Goal: Task Accomplishment & Management: Complete application form

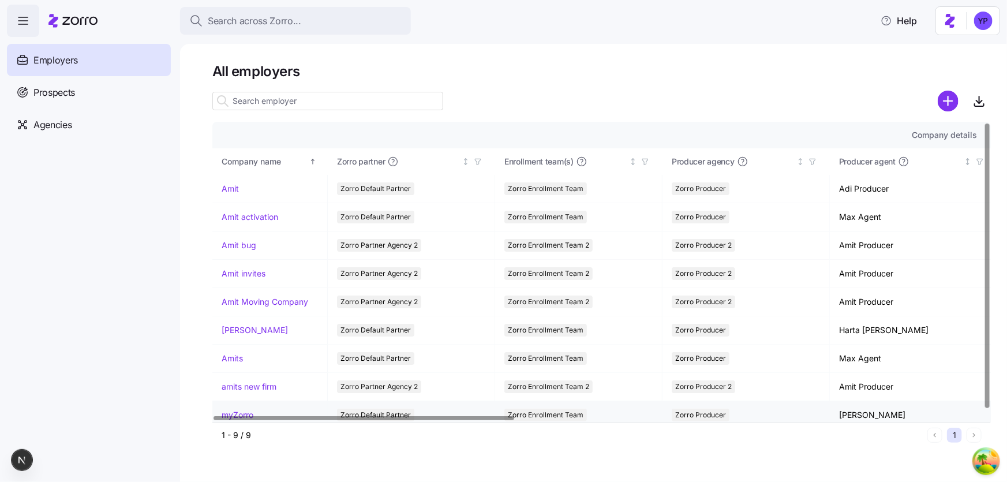
click at [249, 410] on link "myZorro" at bounding box center [238, 415] width 32 height 12
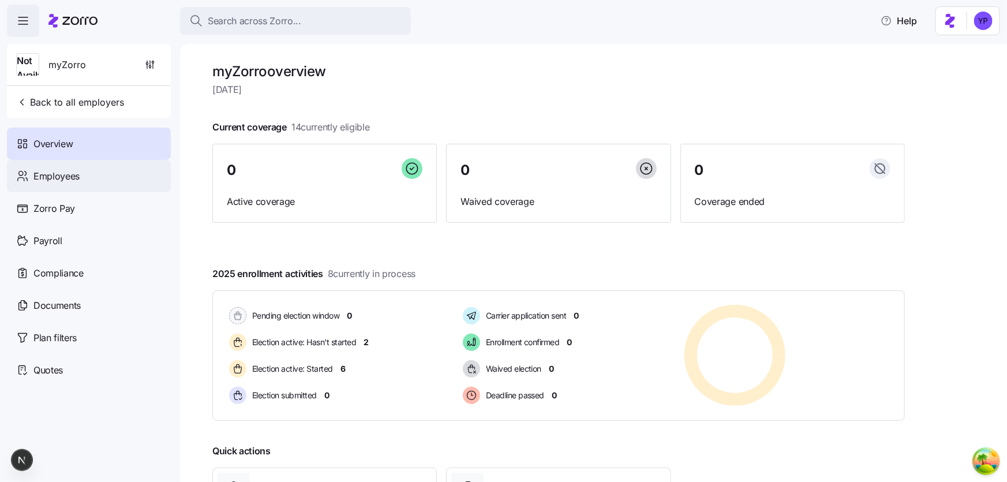
click at [63, 177] on span "Employees" at bounding box center [56, 176] width 46 height 14
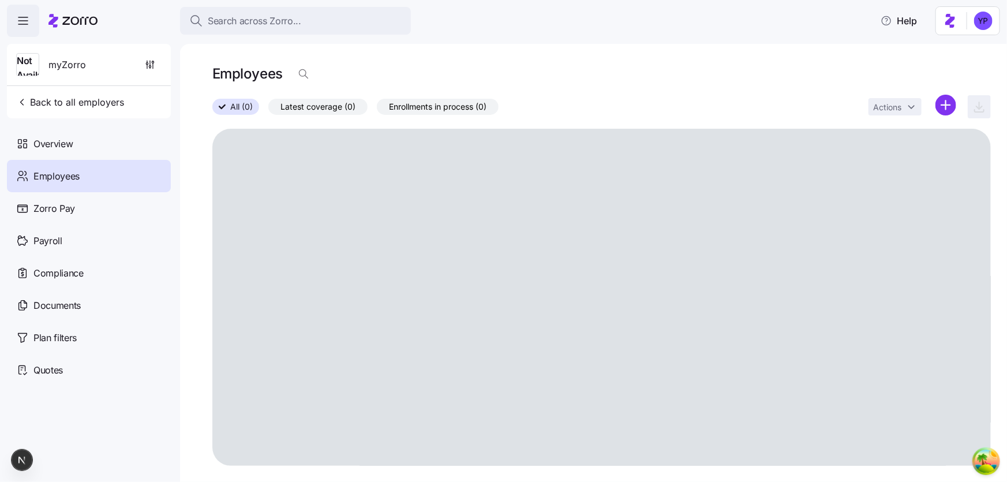
click at [98, 365] on div "Quotes" at bounding box center [89, 370] width 164 height 32
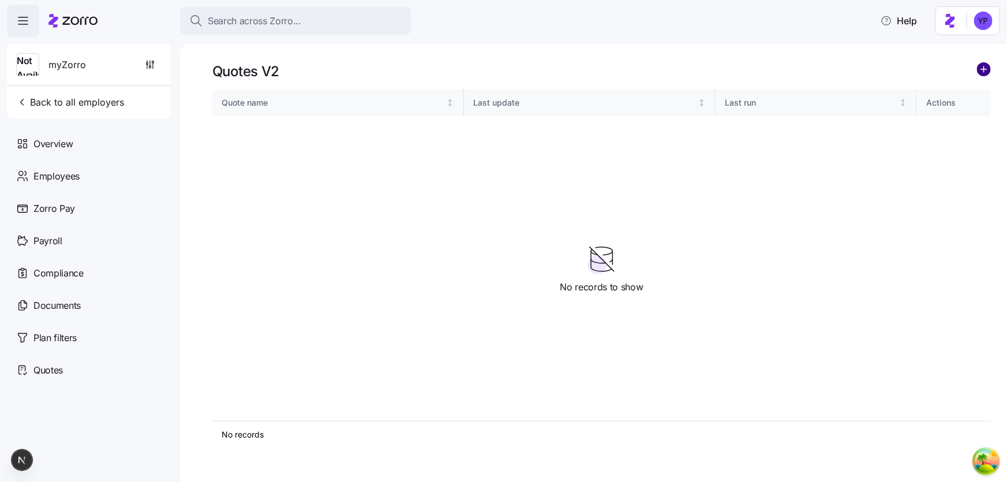
click at [979, 70] on circle "add icon" at bounding box center [983, 69] width 13 height 13
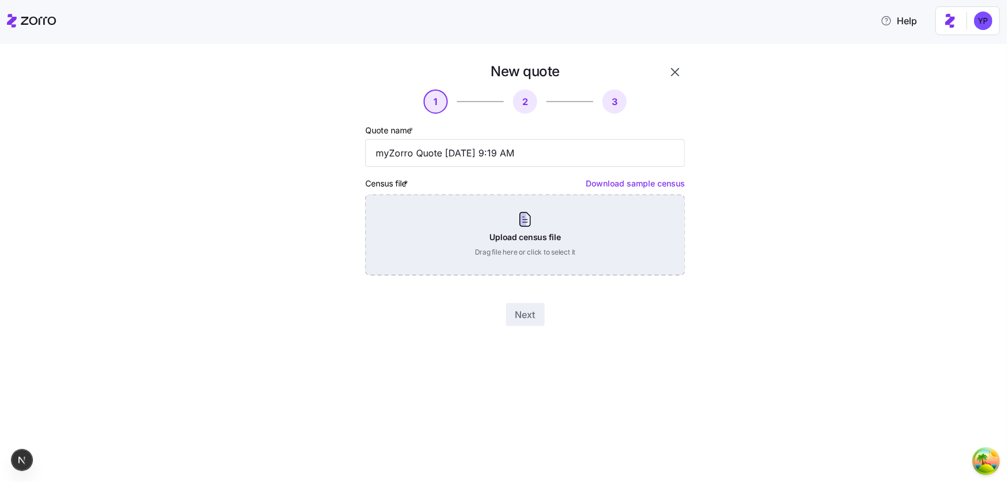
click at [574, 249] on div "Upload census file Drag file here or click to select it" at bounding box center [525, 234] width 320 height 81
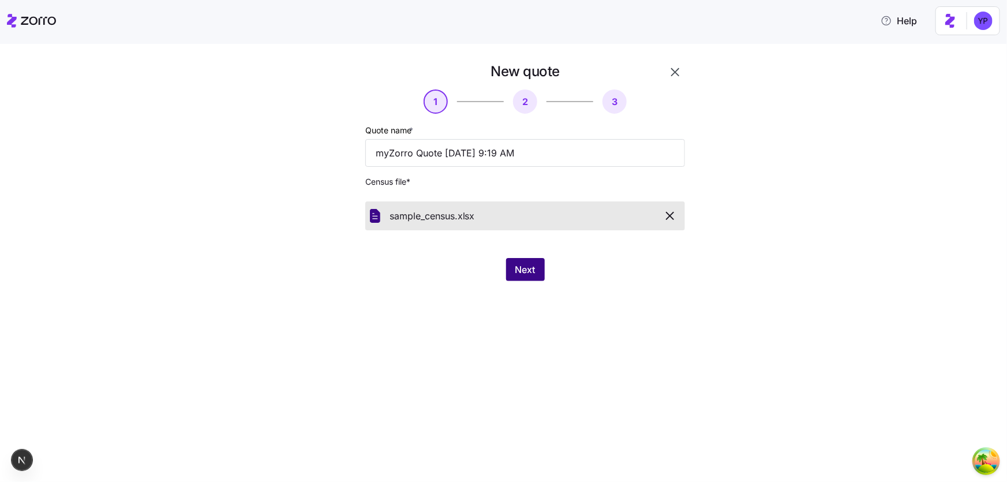
click at [515, 275] on span "Next" at bounding box center [525, 270] width 20 height 14
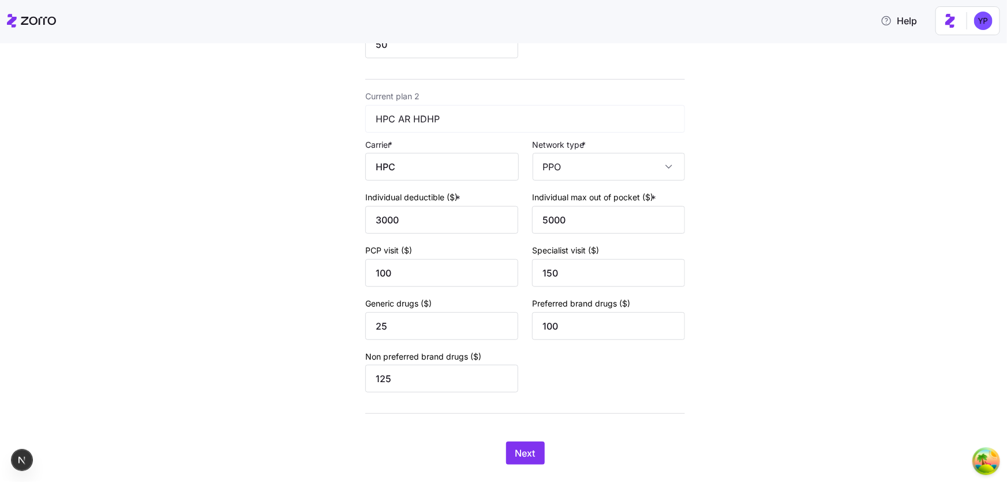
scroll to position [421, 0]
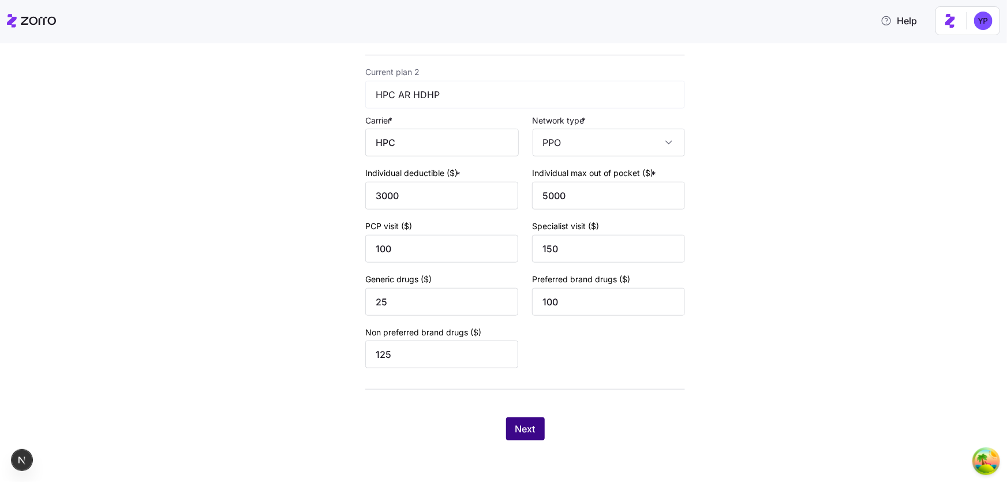
click at [534, 430] on button "Next" at bounding box center [525, 428] width 39 height 23
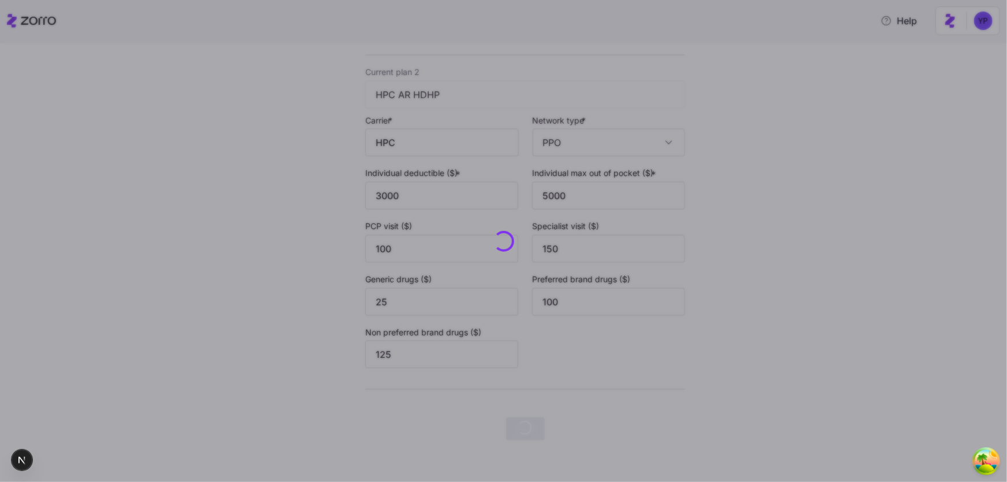
scroll to position [0, 0]
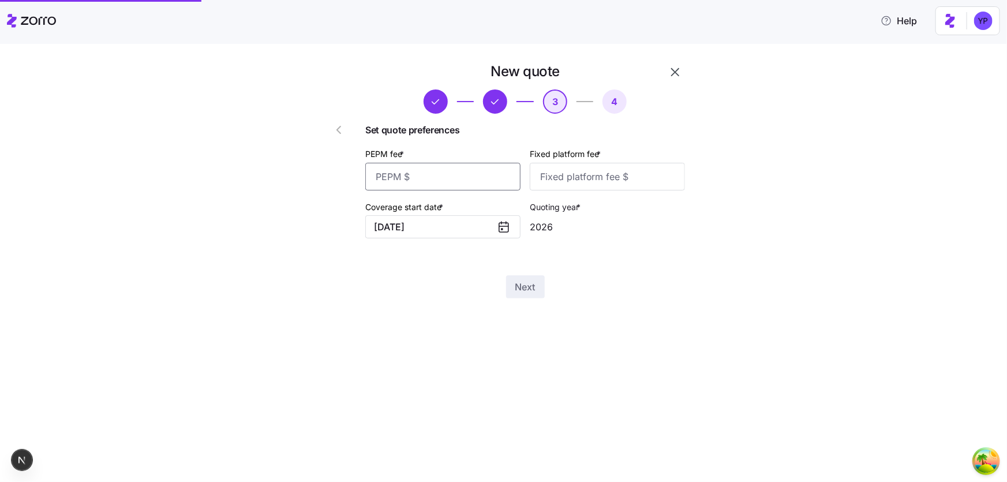
click at [441, 183] on input "PEPM fee *" at bounding box center [442, 177] width 155 height 28
type input "12"
drag, startPoint x: 581, startPoint y: 188, endPoint x: 569, endPoint y: 216, distance: 30.5
click at [581, 188] on input "Fixed platform fee *" at bounding box center [607, 177] width 155 height 28
type input "12"
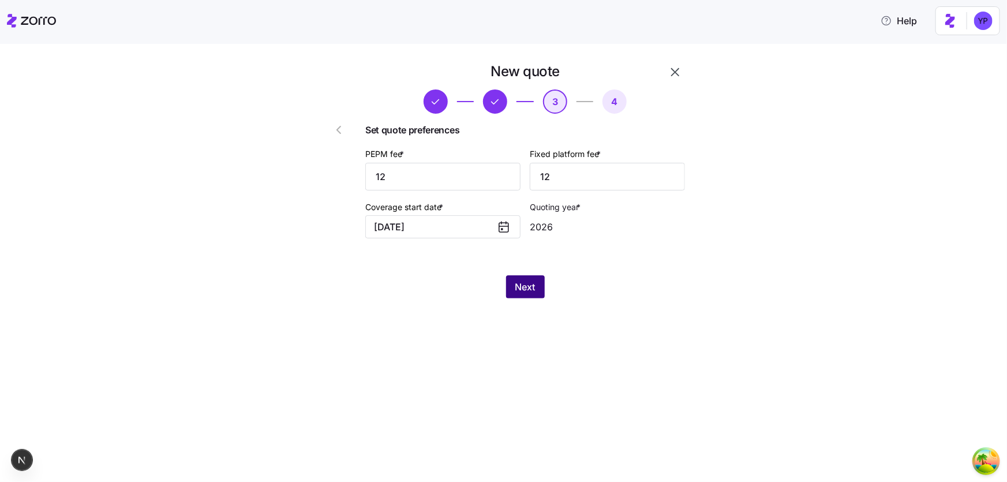
click at [536, 289] on button "Next" at bounding box center [525, 286] width 39 height 23
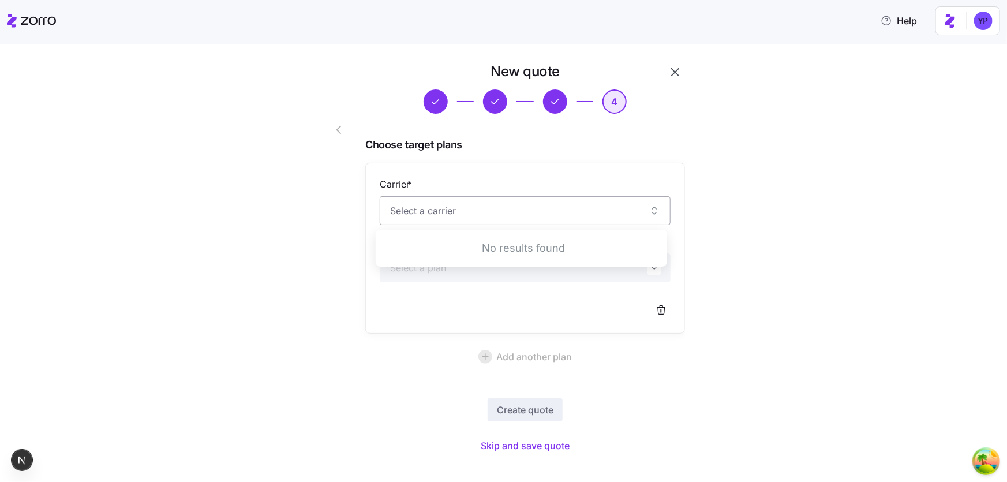
click at [507, 210] on input "Carrier *" at bounding box center [525, 210] width 291 height 29
click at [692, 260] on div "New quote 4 Choose target plans Carrier * Plan * Add another plan Create quote …" at bounding box center [512, 265] width 404 height 407
click at [509, 444] on span "Skip and save quote" at bounding box center [525, 446] width 89 height 14
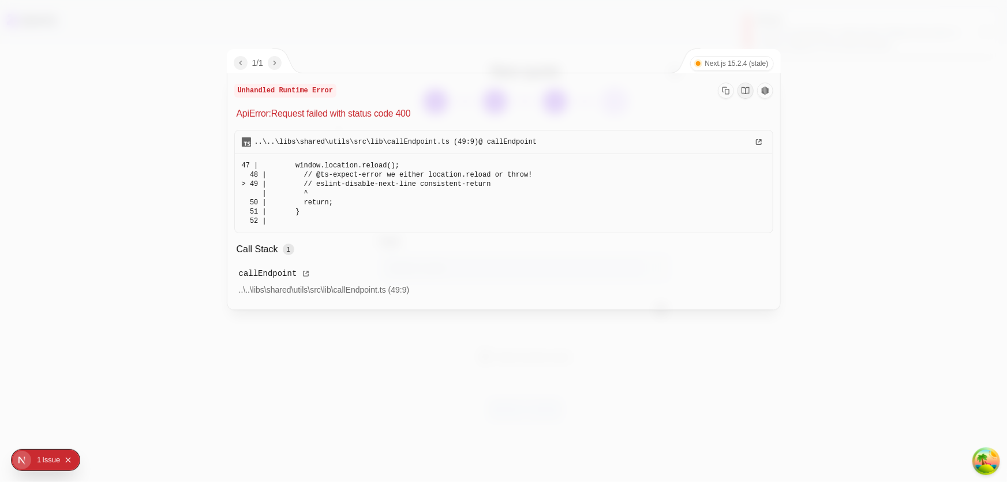
click at [894, 348] on div at bounding box center [503, 241] width 1007 height 482
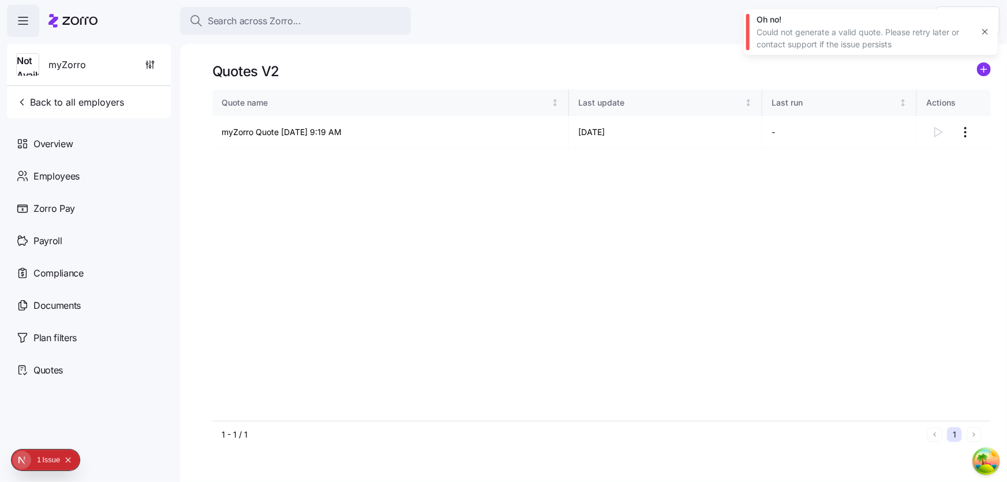
click at [631, 81] on div at bounding box center [601, 84] width 778 height 9
click at [960, 139] on html "Search across Zorro... Help Not Available myZorro Back to all employers Overvie…" at bounding box center [503, 237] width 1007 height 475
click at [910, 160] on div "Continue setup" at bounding box center [899, 160] width 57 height 13
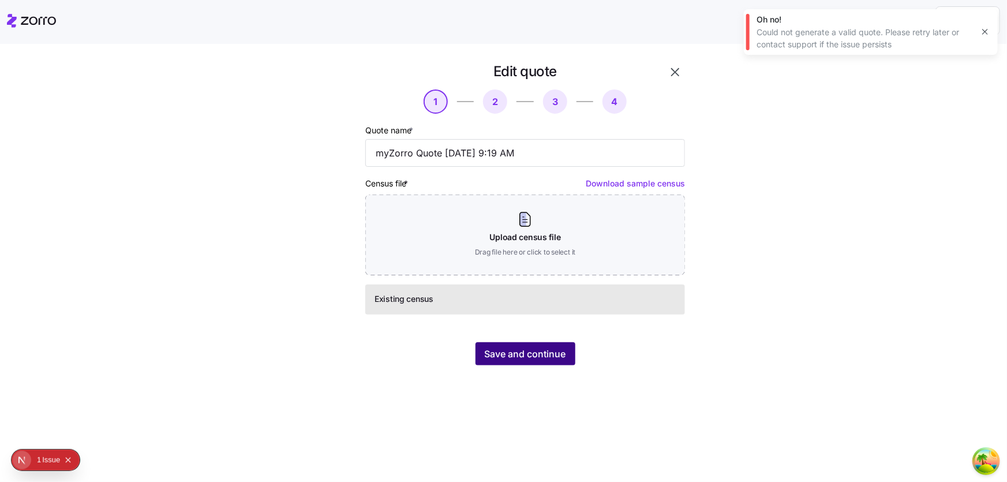
click at [538, 358] on span "Save and continue" at bounding box center [525, 354] width 81 height 14
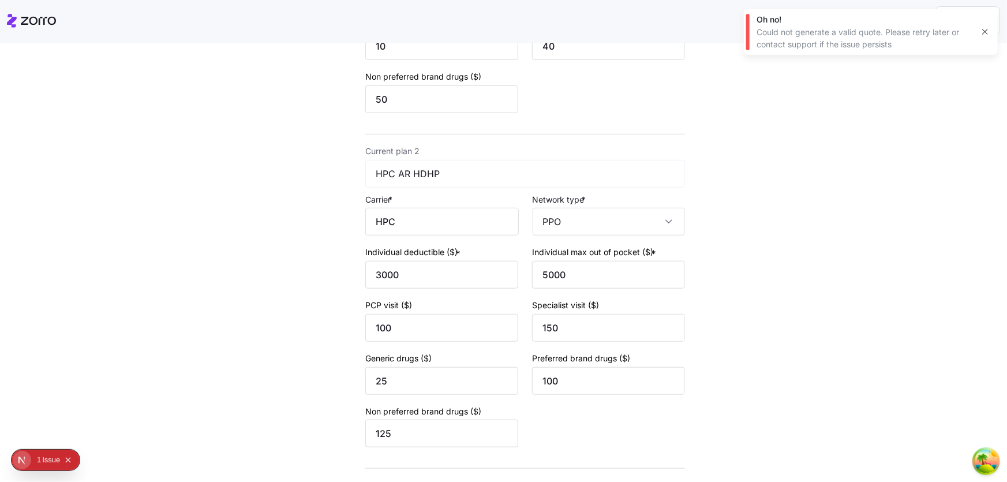
scroll to position [421, 0]
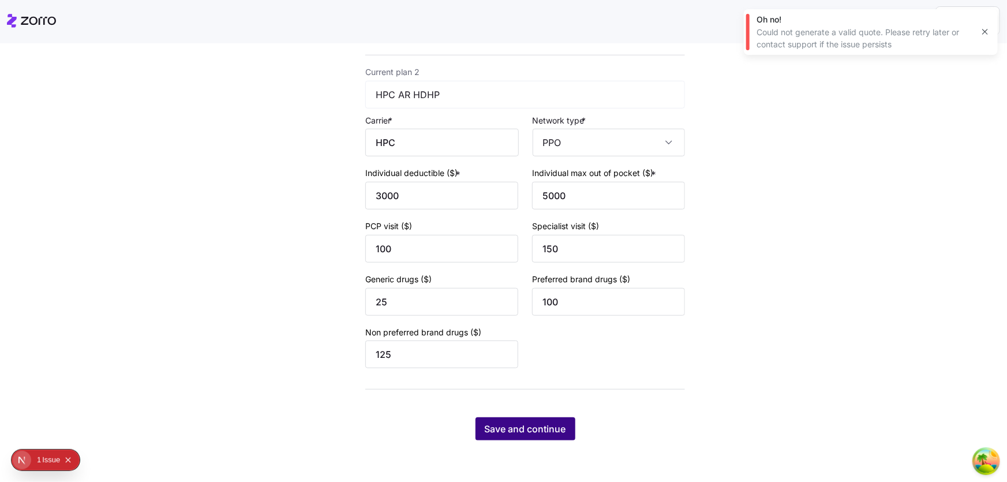
click at [521, 433] on span "Save and continue" at bounding box center [525, 429] width 81 height 14
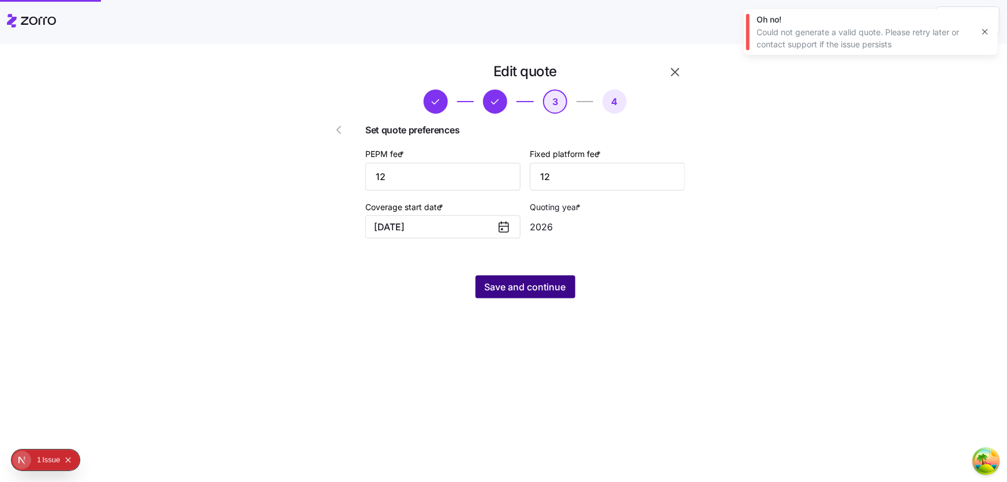
scroll to position [0, 0]
click at [523, 290] on span "Save and continue" at bounding box center [525, 287] width 81 height 14
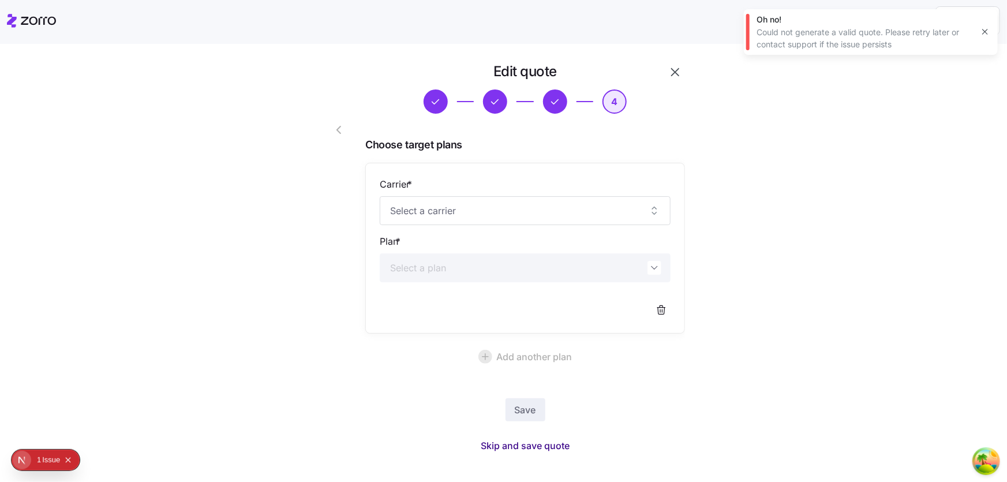
click at [543, 440] on span "Skip and save quote" at bounding box center [525, 446] width 89 height 14
click at [433, 227] on div "Carrier * Plan *" at bounding box center [525, 248] width 291 height 142
click at [429, 220] on input "Carrier *" at bounding box center [525, 210] width 291 height 29
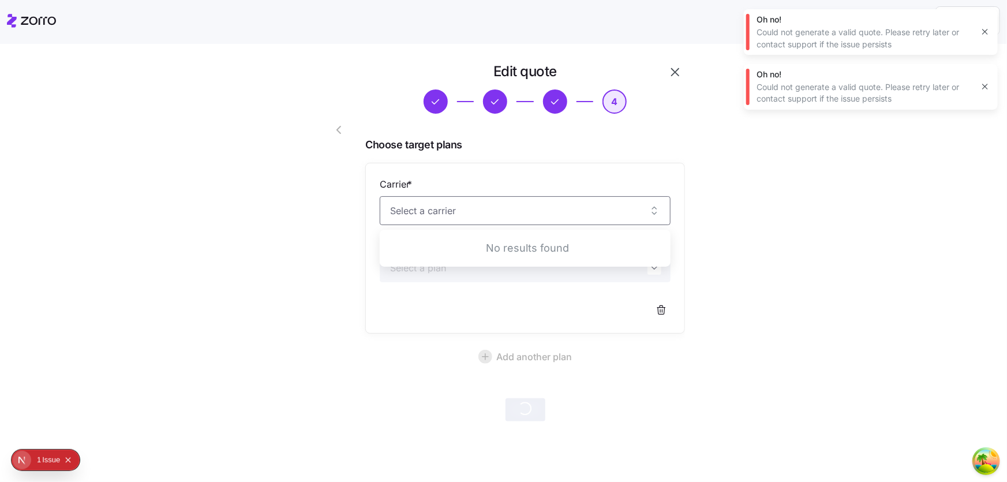
click at [428, 252] on div "No results found" at bounding box center [527, 248] width 286 height 28
drag, startPoint x: 428, startPoint y: 252, endPoint x: 435, endPoint y: 256, distance: 8.0
click at [434, 256] on div "No results found" at bounding box center [527, 248] width 286 height 28
click at [665, 309] on icon "button" at bounding box center [661, 310] width 12 height 12
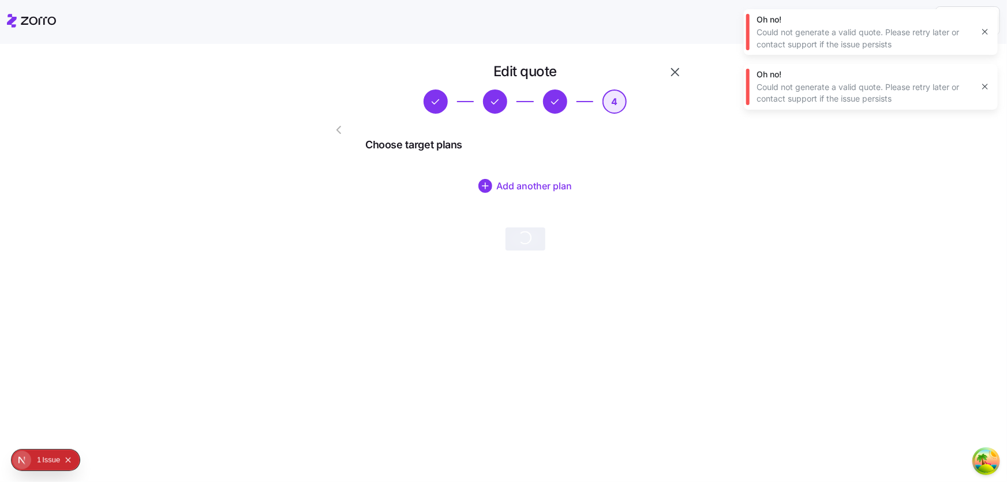
click at [586, 223] on div "Edit quote 4 Choose target plans Add another plan Save" at bounding box center [525, 156] width 329 height 197
click at [557, 98] on icon "button" at bounding box center [555, 101] width 13 height 13
click at [331, 133] on button "button" at bounding box center [341, 130] width 46 height 28
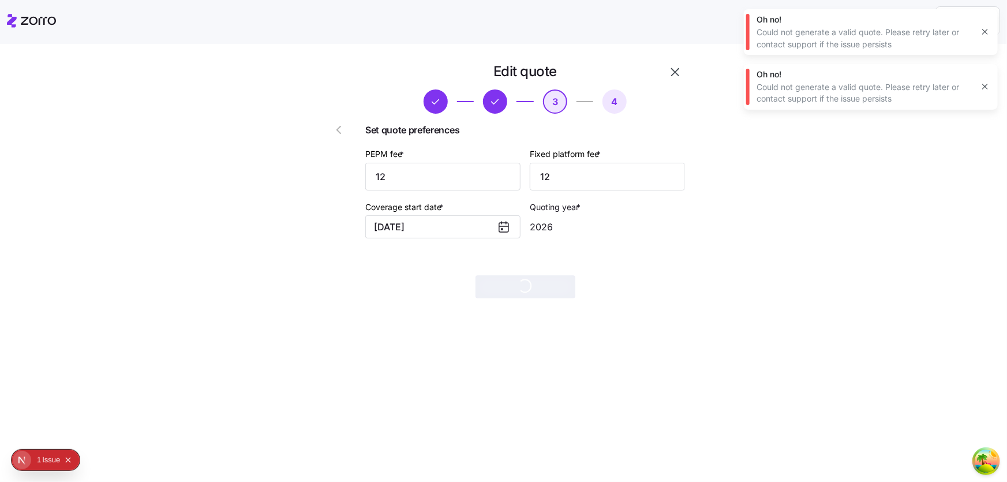
click at [987, 86] on icon "button" at bounding box center [984, 86] width 9 height 9
click at [984, 29] on icon "button" at bounding box center [984, 31] width 9 height 9
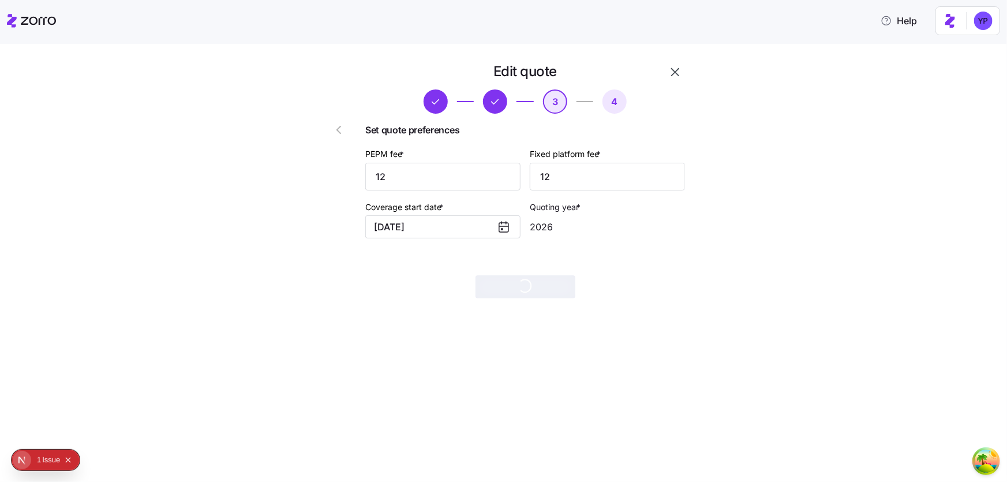
click at [334, 133] on icon "button" at bounding box center [339, 130] width 14 height 14
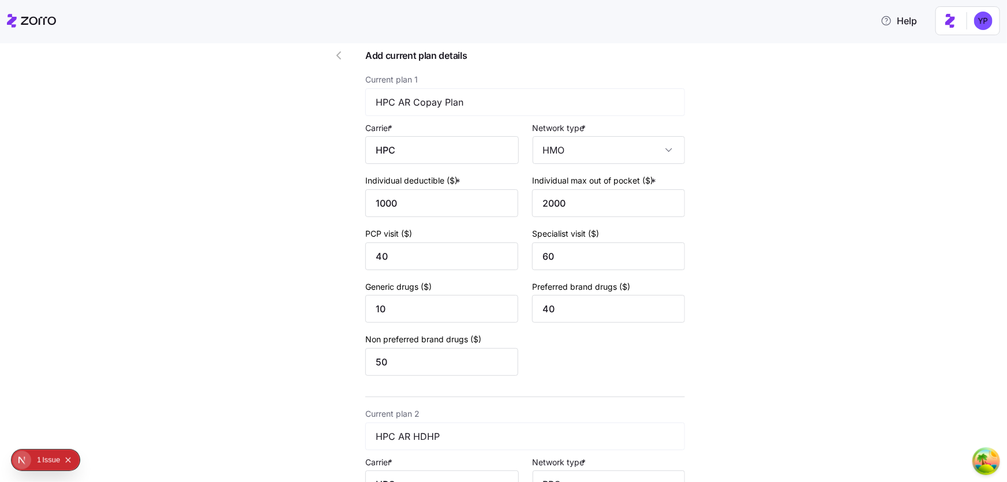
scroll to position [419, 0]
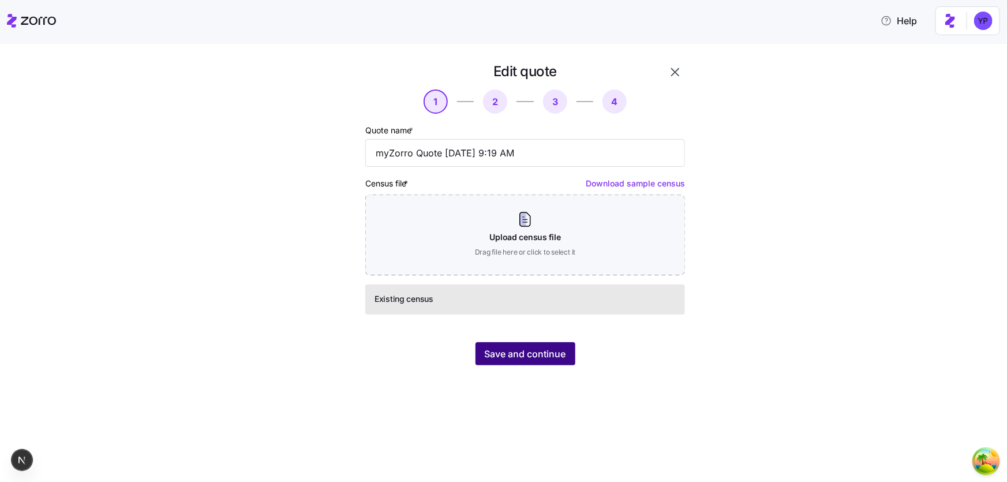
click at [530, 352] on span "Save and continue" at bounding box center [525, 354] width 81 height 14
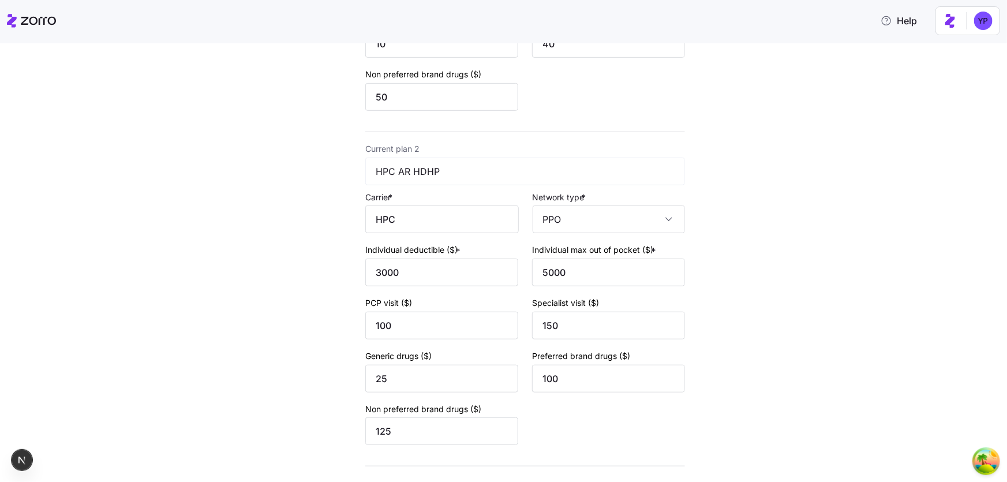
scroll to position [421, 0]
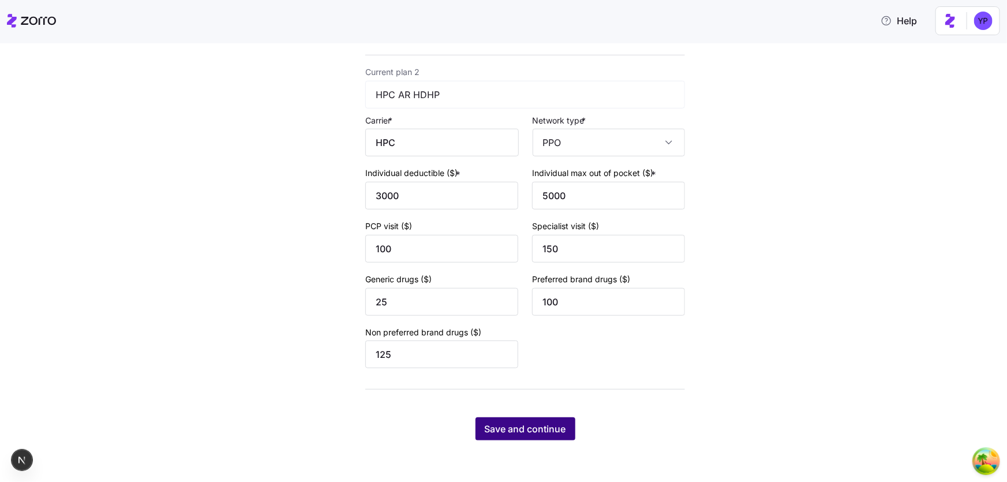
click at [523, 419] on button "Save and continue" at bounding box center [525, 428] width 100 height 23
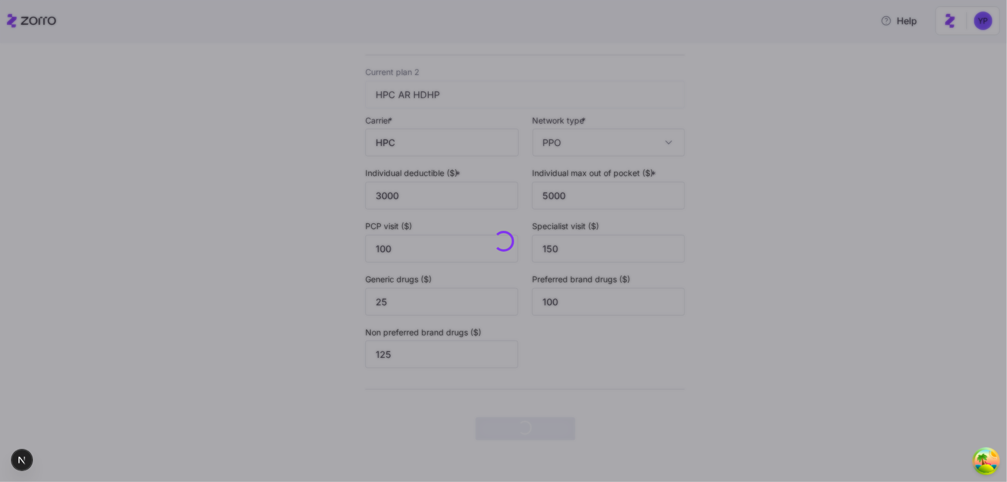
scroll to position [0, 0]
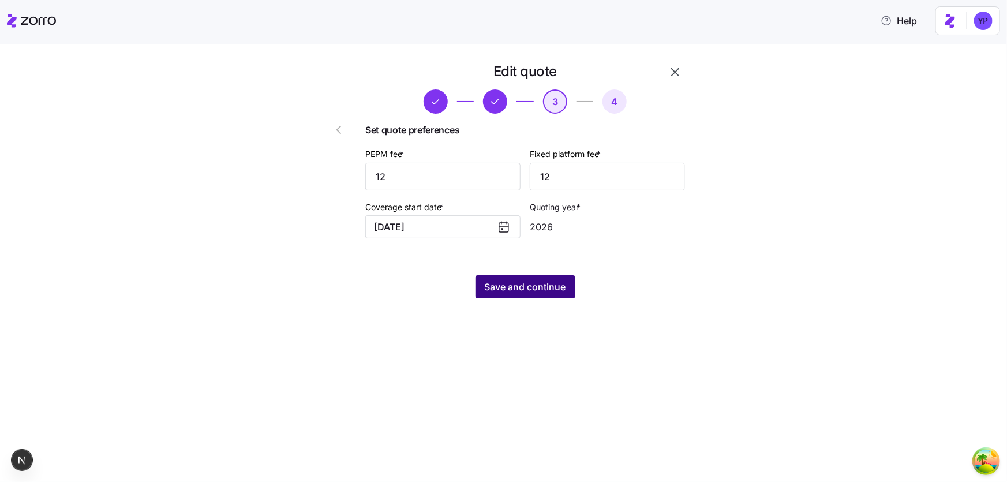
click at [514, 284] on span "Save and continue" at bounding box center [525, 287] width 81 height 14
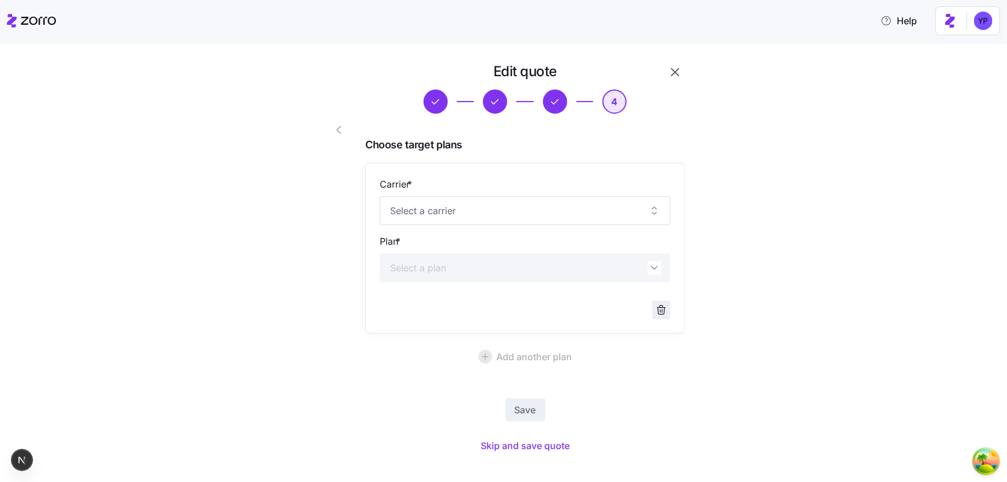
click at [655, 315] on icon "button" at bounding box center [661, 310] width 12 height 12
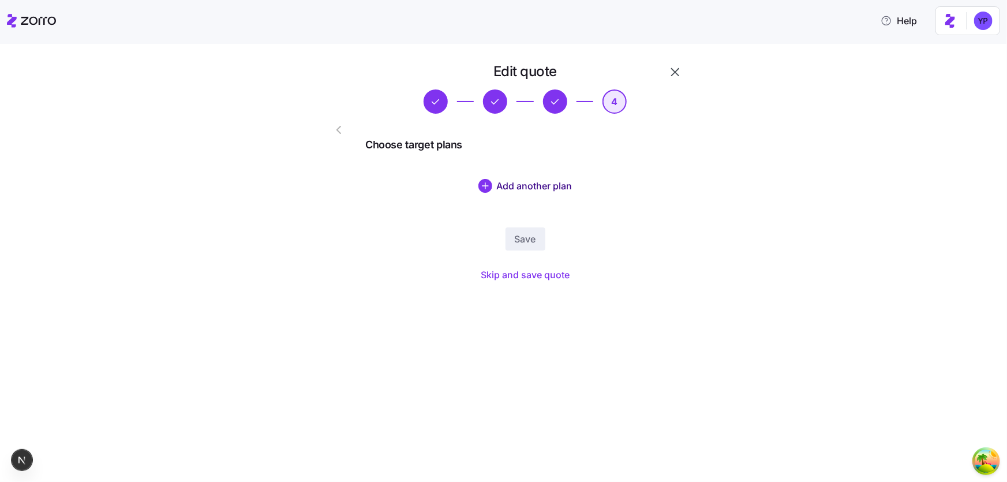
click at [542, 194] on button "Add another plan" at bounding box center [525, 186] width 320 height 28
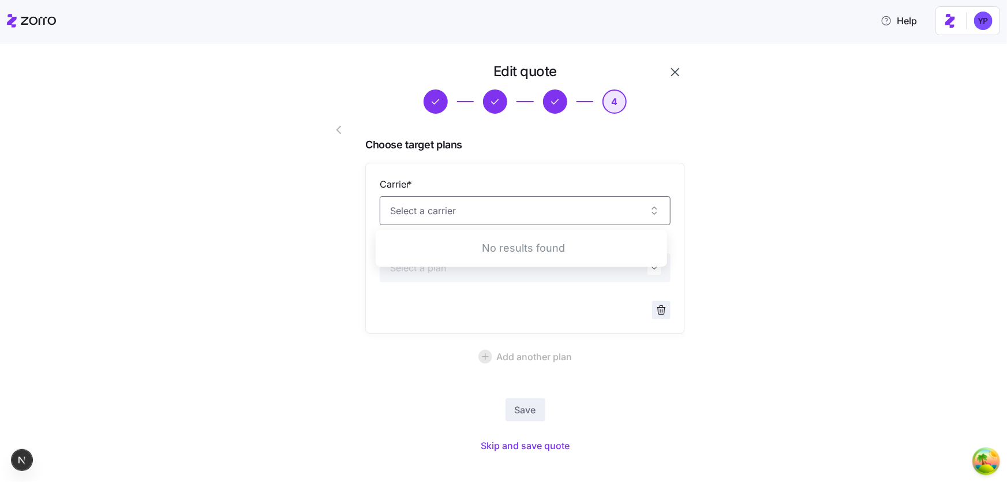
click at [657, 307] on icon "button" at bounding box center [661, 307] width 8 height 0
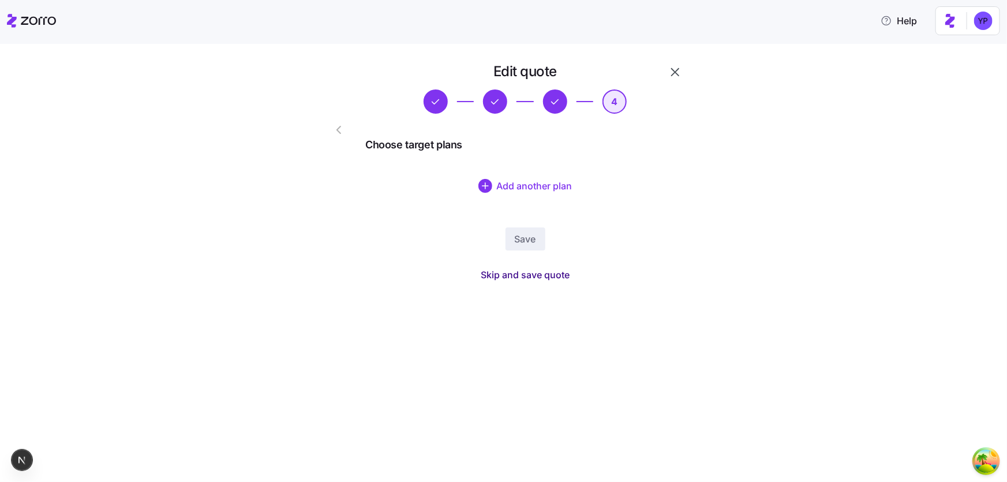
click at [501, 280] on span "Skip and save quote" at bounding box center [525, 275] width 89 height 14
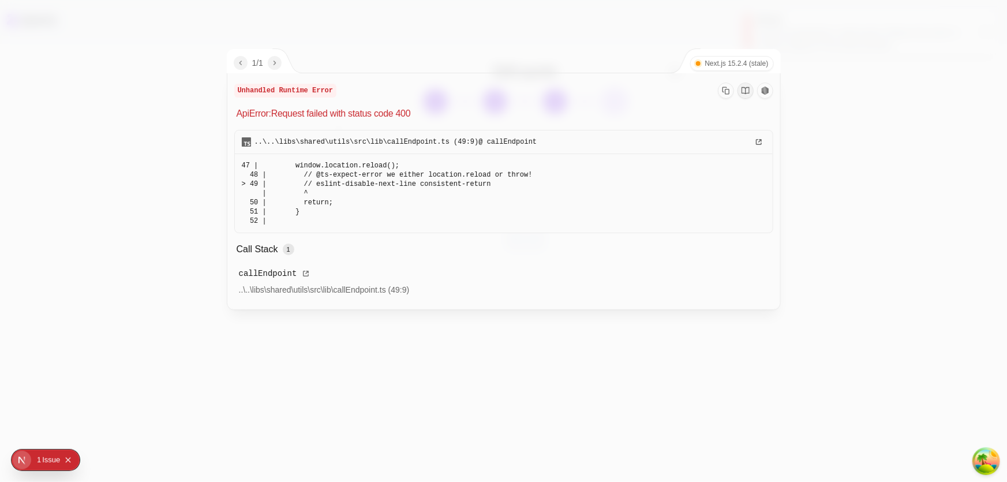
click at [818, 338] on div at bounding box center [503, 241] width 1007 height 482
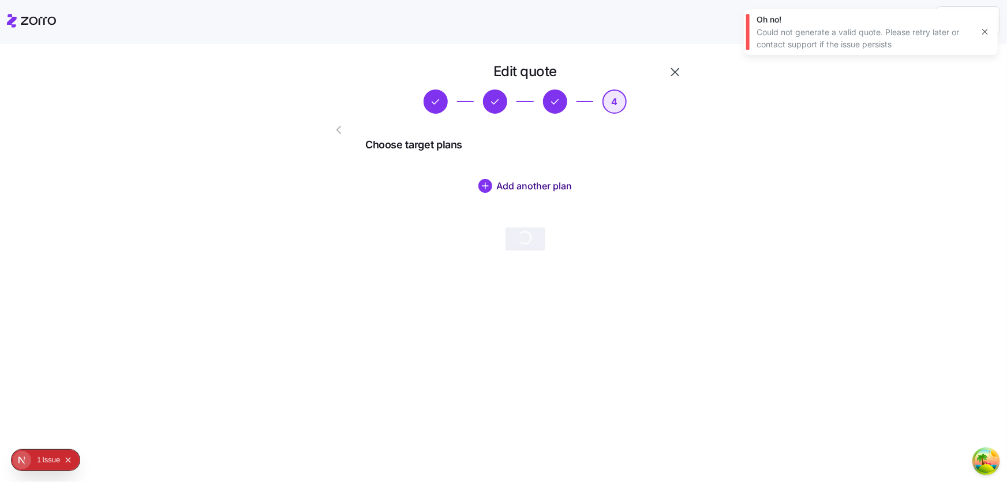
drag, startPoint x: 694, startPoint y: 201, endPoint x: 681, endPoint y: 196, distance: 14.3
